Goal: Transaction & Acquisition: Book appointment/travel/reservation

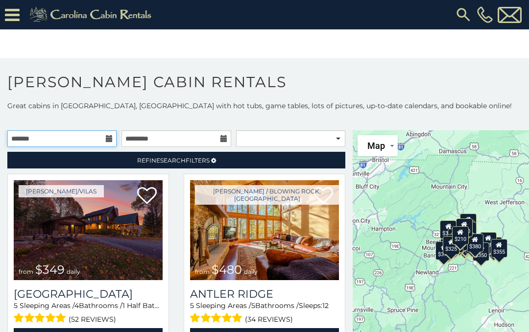
click at [106, 131] on input "text" at bounding box center [61, 138] width 109 height 17
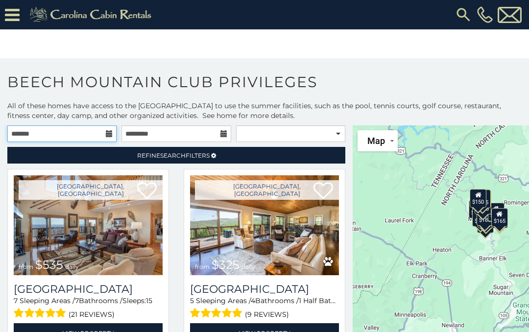
click at [114, 132] on input "text" at bounding box center [61, 133] width 109 height 17
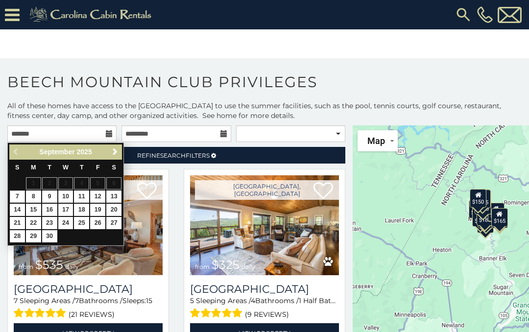
click at [118, 153] on span "Next" at bounding box center [115, 152] width 8 height 8
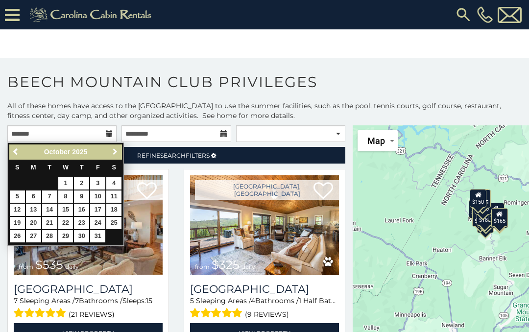
click at [117, 152] on span "Next" at bounding box center [115, 152] width 8 height 8
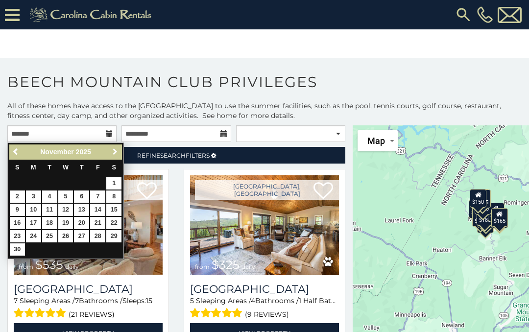
click at [118, 148] on span "Next" at bounding box center [115, 152] width 8 height 8
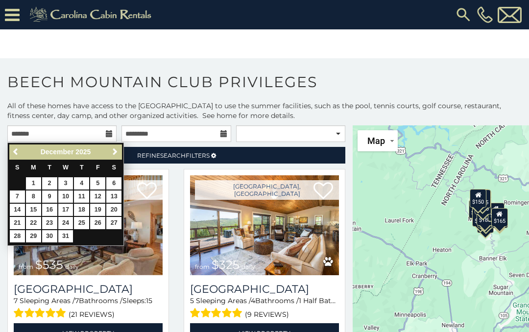
click at [120, 148] on link "Next" at bounding box center [115, 152] width 12 height 12
click at [121, 148] on link "Next" at bounding box center [115, 152] width 12 height 12
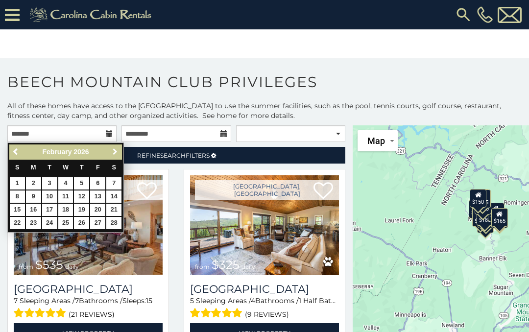
click at [119, 150] on span "Next" at bounding box center [115, 152] width 8 height 8
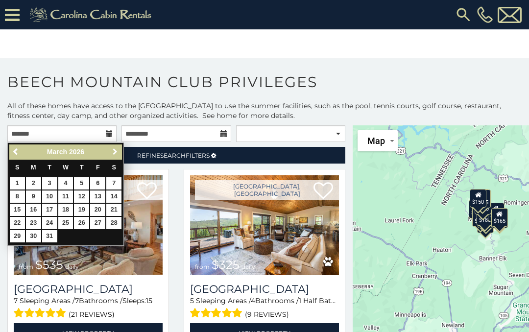
click at [121, 150] on link "Next" at bounding box center [115, 152] width 12 height 12
click at [117, 153] on span "Next" at bounding box center [115, 152] width 8 height 8
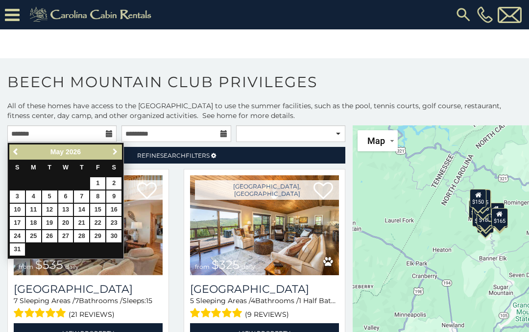
click at [120, 151] on link "Next" at bounding box center [115, 152] width 12 height 12
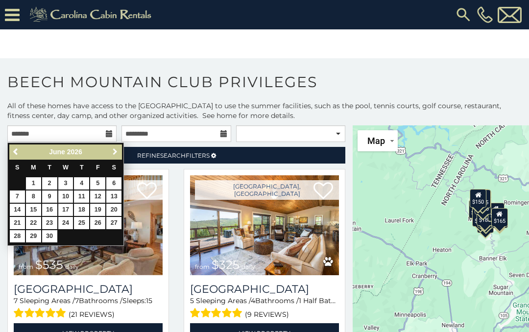
click at [120, 149] on link "Next" at bounding box center [115, 152] width 12 height 12
click at [121, 150] on link "Next" at bounding box center [115, 152] width 12 height 12
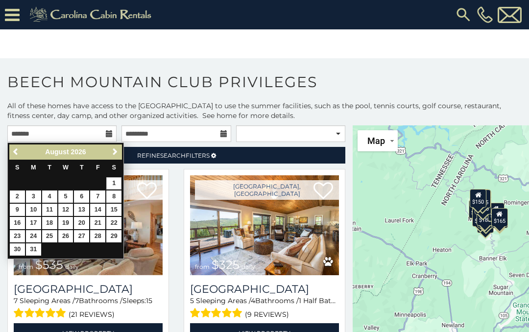
click at [116, 184] on link "1" at bounding box center [113, 183] width 15 height 12
type input "**********"
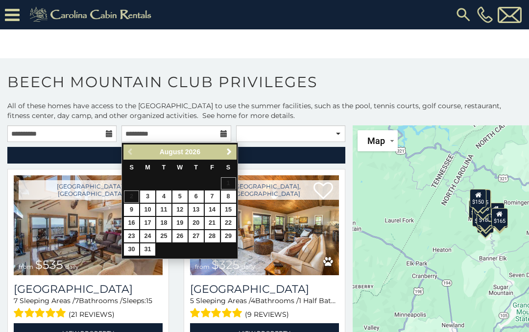
click at [231, 235] on link "29" at bounding box center [228, 236] width 15 height 12
type input "**********"
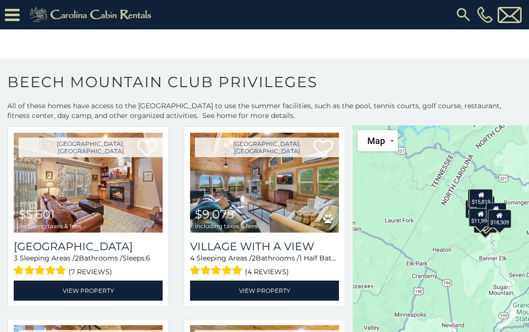
scroll to position [816, 0]
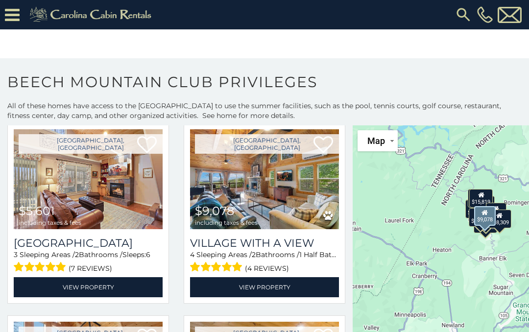
click at [290, 243] on h3 "Village with a View" at bounding box center [264, 243] width 149 height 13
click at [277, 286] on link "View Property" at bounding box center [264, 287] width 149 height 20
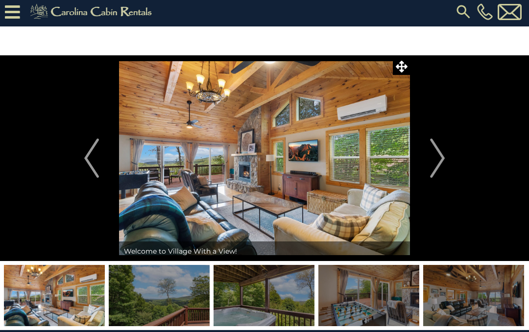
scroll to position [3, 0]
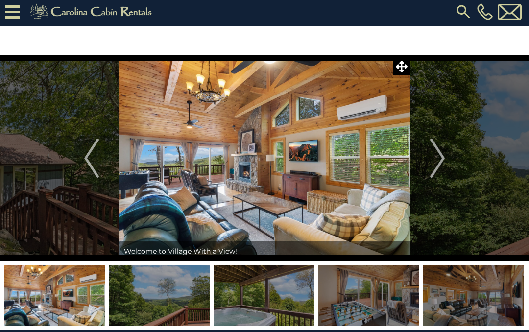
click at [435, 153] on img "Next" at bounding box center [437, 158] width 15 height 39
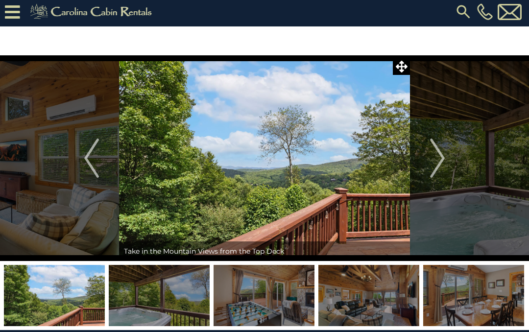
click at [442, 162] on img "Next" at bounding box center [437, 158] width 15 height 39
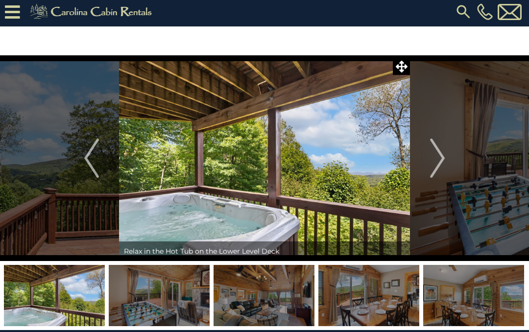
click at [442, 157] on img "Next" at bounding box center [437, 158] width 15 height 39
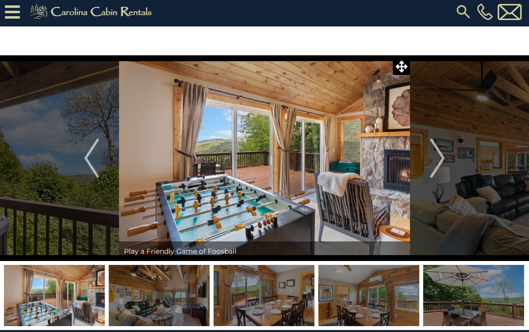
click at [441, 153] on img "Next" at bounding box center [437, 158] width 15 height 39
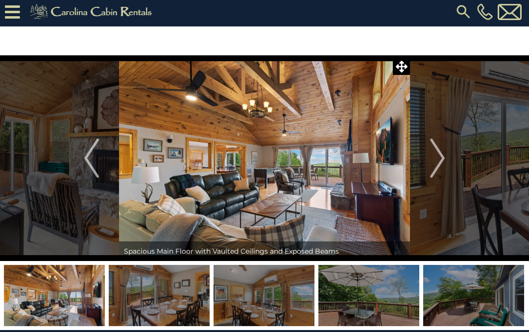
click at [438, 158] on img "Next" at bounding box center [437, 158] width 15 height 39
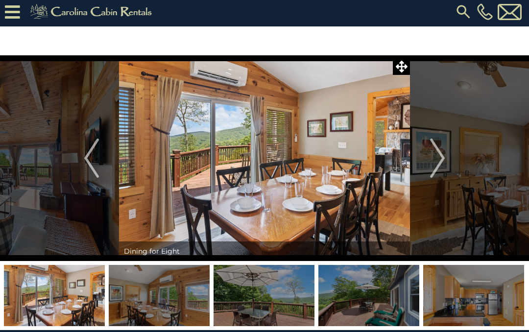
click at [433, 155] on img "Next" at bounding box center [437, 158] width 15 height 39
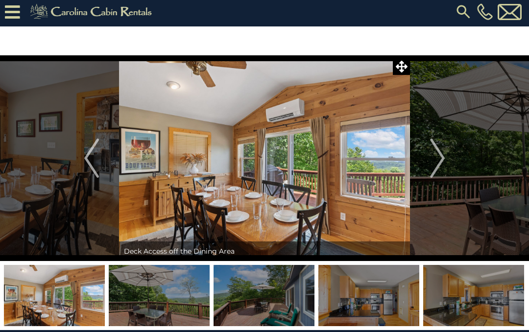
click at [431, 158] on img "Next" at bounding box center [437, 158] width 15 height 39
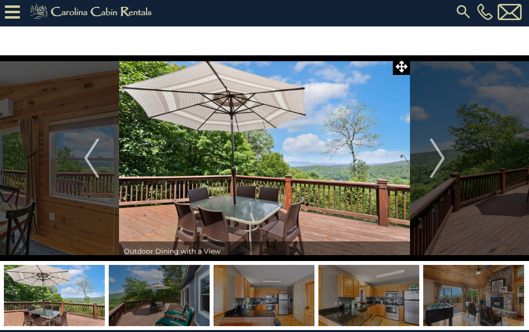
click at [430, 156] on img "Next" at bounding box center [437, 158] width 15 height 39
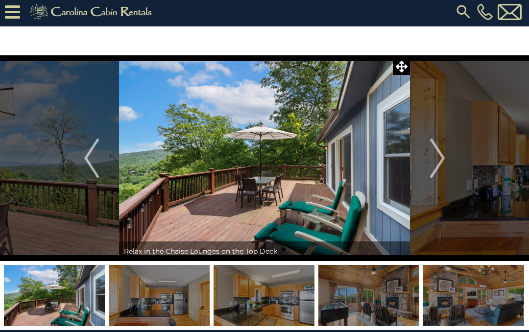
click at [441, 152] on img "Next" at bounding box center [437, 158] width 15 height 39
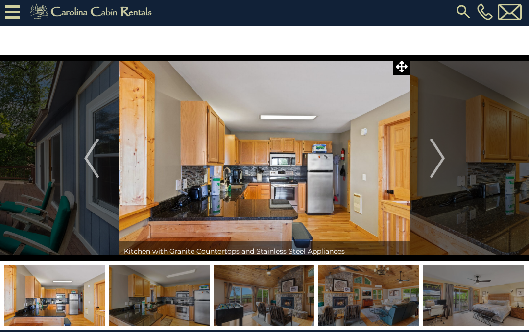
click at [430, 159] on img "Next" at bounding box center [437, 158] width 15 height 39
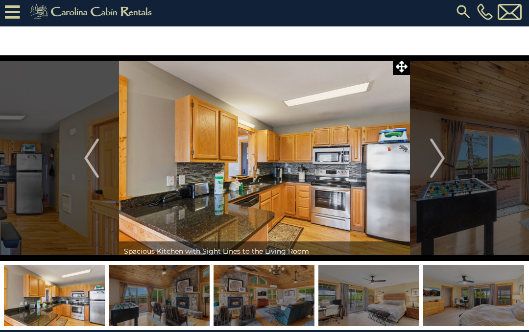
click at [430, 162] on img "Next" at bounding box center [437, 158] width 15 height 39
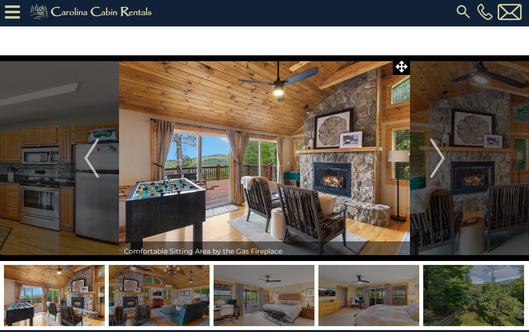
click at [431, 155] on img "Next" at bounding box center [437, 158] width 15 height 39
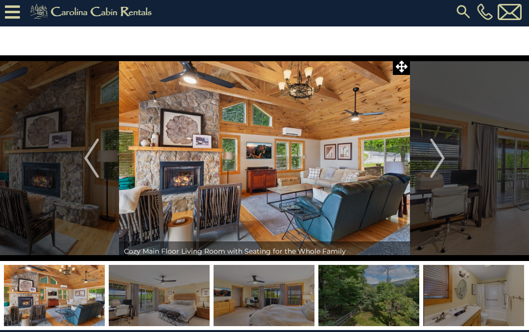
click at [431, 159] on img "Next" at bounding box center [437, 158] width 15 height 39
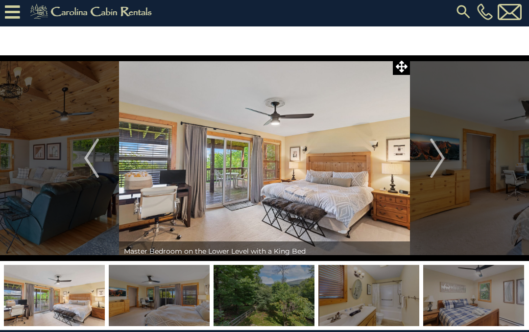
click at [441, 162] on img "Next" at bounding box center [437, 158] width 15 height 39
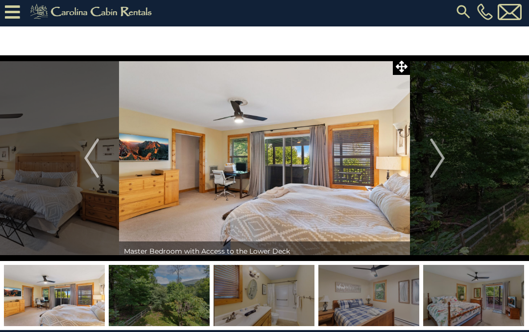
click at [434, 162] on img "Next" at bounding box center [437, 158] width 15 height 39
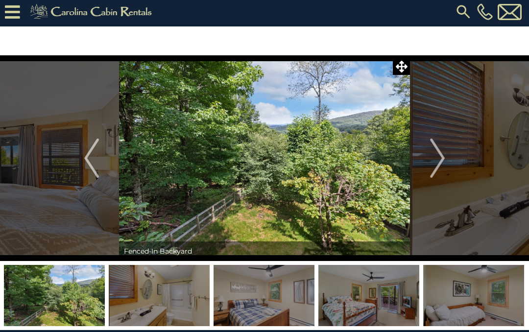
click at [438, 175] on img "Next" at bounding box center [437, 158] width 15 height 39
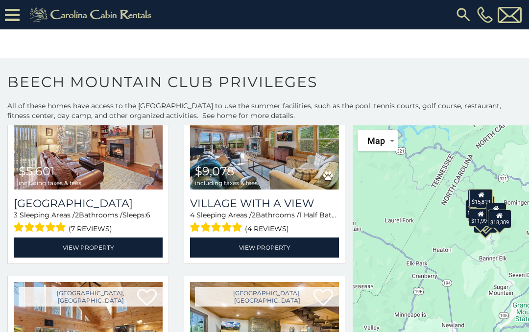
scroll to position [856, 0]
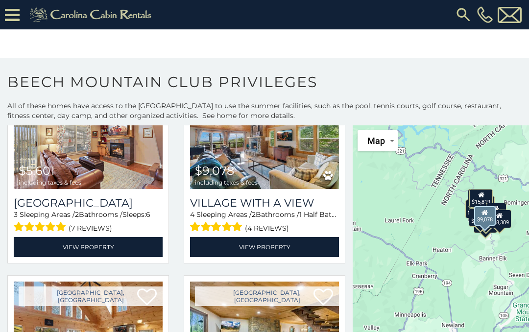
click at [289, 248] on link "View Property" at bounding box center [264, 247] width 149 height 20
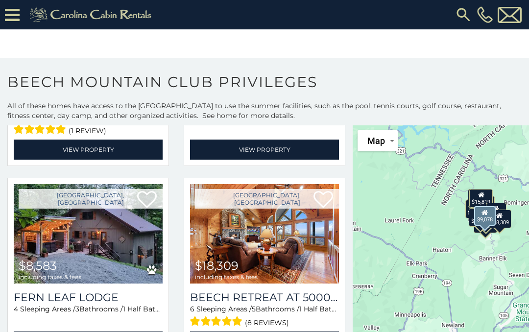
scroll to position [1339, 0]
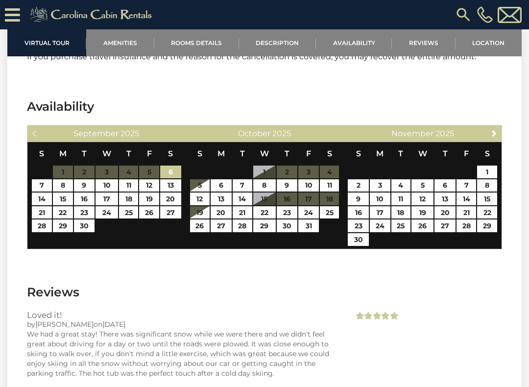
scroll to position [2254, 0]
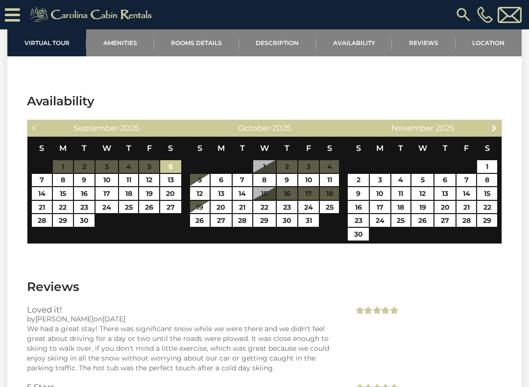
click at [492, 132] on span "Next" at bounding box center [494, 128] width 8 height 8
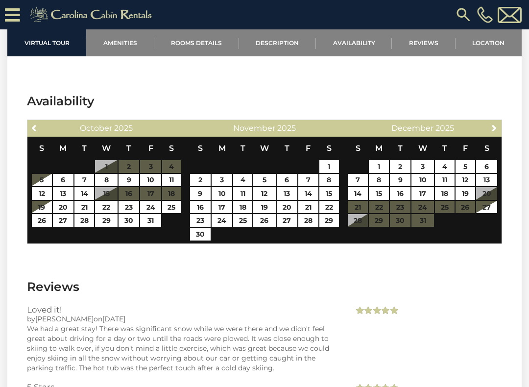
click at [489, 134] on link "Next" at bounding box center [494, 127] width 12 height 12
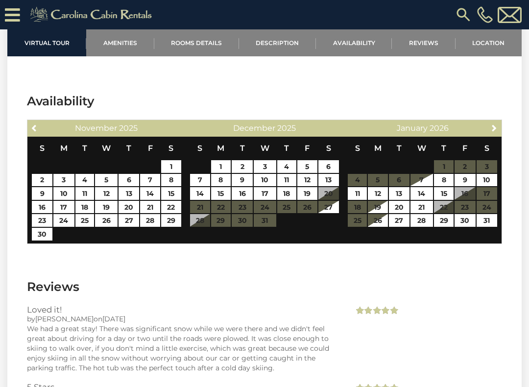
click at [490, 132] on span "Next" at bounding box center [494, 128] width 8 height 8
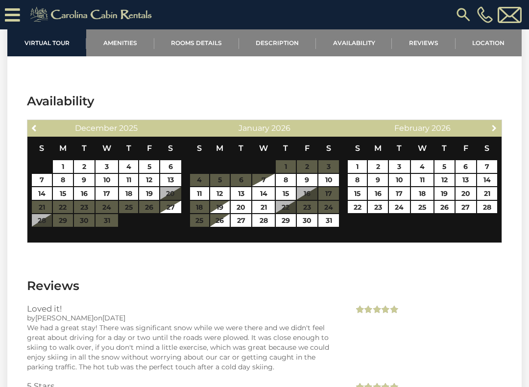
click at [491, 134] on link "Next" at bounding box center [494, 127] width 12 height 12
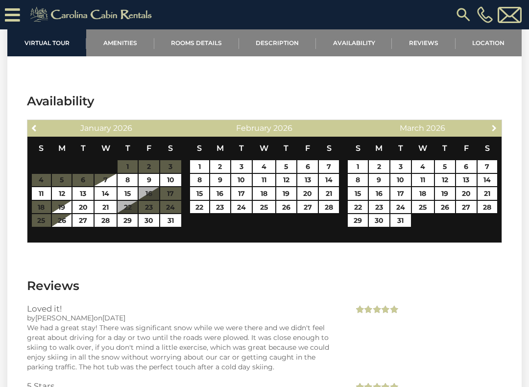
click at [489, 134] on link "Next" at bounding box center [494, 127] width 12 height 12
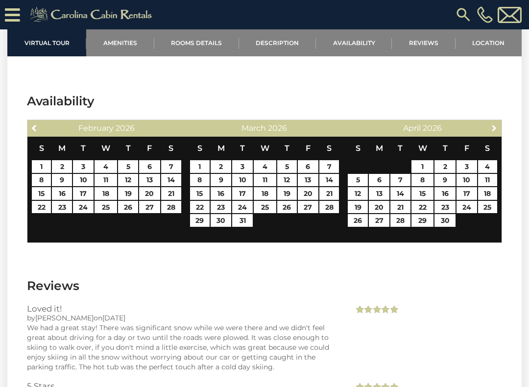
click at [488, 134] on link "Next" at bounding box center [494, 127] width 12 height 12
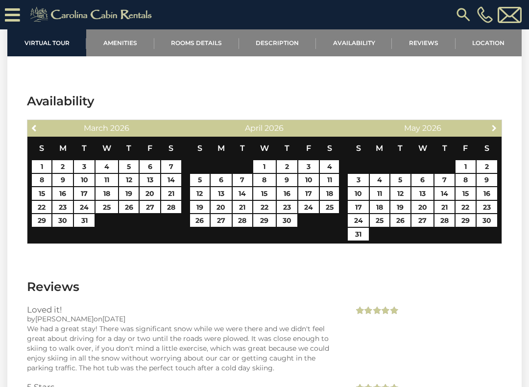
click at [488, 134] on link "Next" at bounding box center [494, 127] width 12 height 12
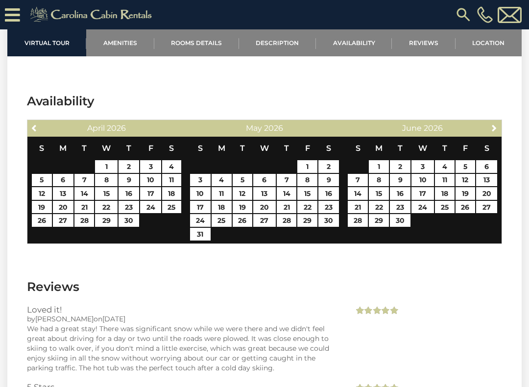
click at [489, 134] on link "Next" at bounding box center [494, 127] width 12 height 12
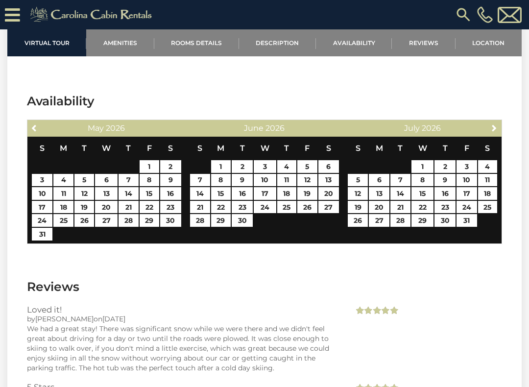
click at [486, 135] on div "Next [DATE]" at bounding box center [422, 128] width 158 height 17
click at [485, 136] on div "Next [DATE]" at bounding box center [422, 128] width 158 height 17
click at [490, 134] on link "Next" at bounding box center [494, 127] width 12 height 12
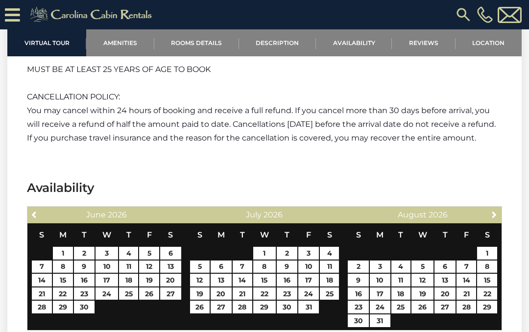
scroll to position [2166, 0]
